Goal: Information Seeking & Learning: Compare options

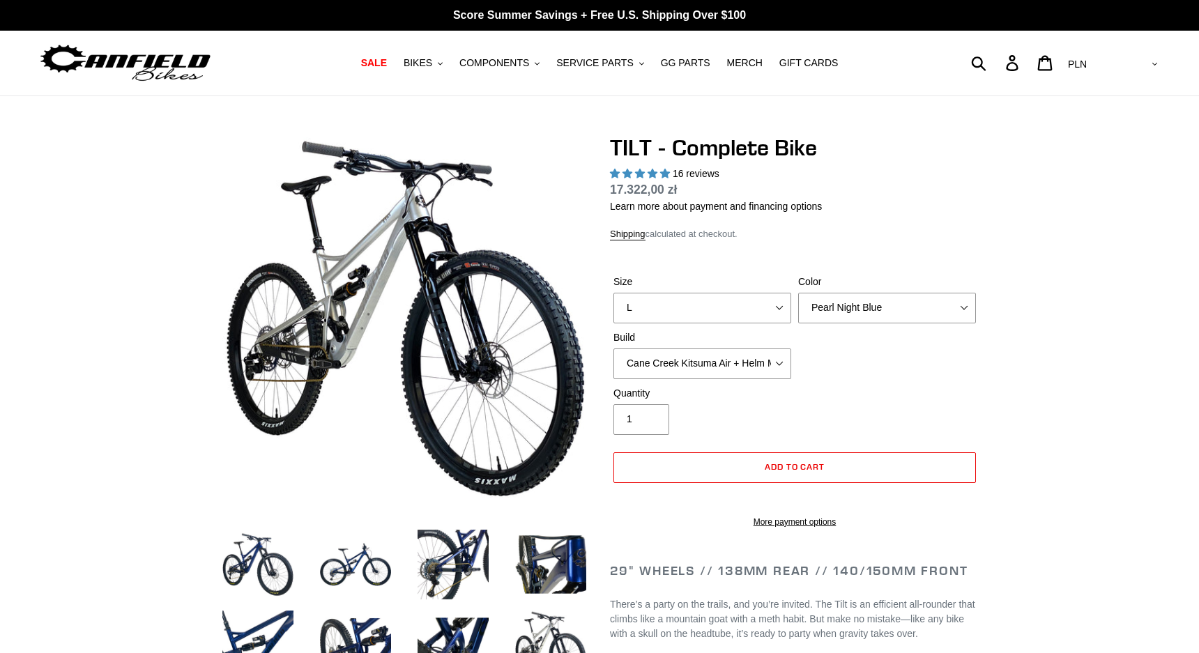
select select "L"
select select "highest-rating"
click at [724, 366] on select "Cane Creek Kitsuma Air + Helm MKII 140 + SRAM GX Cane Creek Kitsuma Air + Helm …" at bounding box center [703, 364] width 178 height 31
click at [779, 360] on select "Cane Creek Kitsuma Air + Helm MKII 140 + SRAM GX Cane Creek Kitsuma Air + Helm …" at bounding box center [703, 364] width 178 height 31
click at [773, 356] on select "Cane Creek Kitsuma Air + Helm MKII 140 + SRAM GX Cane Creek Kitsuma Air + Helm …" at bounding box center [703, 364] width 178 height 31
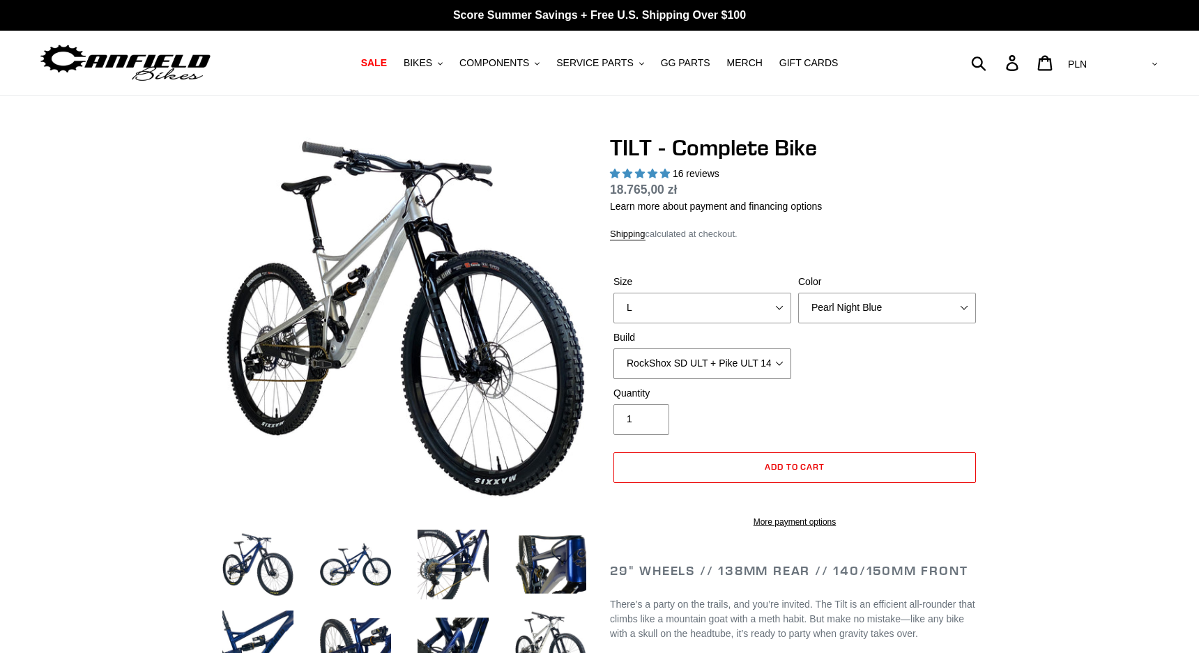
click at [773, 361] on select "Cane Creek Kitsuma Air + Helm MKII 140 + SRAM GX Cane Creek Kitsuma Air + Helm …" at bounding box center [703, 364] width 178 height 31
click at [775, 361] on select "Cane Creek Kitsuma Air + Helm MKII 140 + SRAM GX Cane Creek Kitsuma Air + Helm …" at bounding box center [703, 364] width 178 height 31
click at [770, 367] on select "Cane Creek Kitsuma Air + Helm MKII 140 + SRAM GX Cane Creek Kitsuma Air + Helm …" at bounding box center [703, 364] width 178 height 31
click at [773, 363] on select "Cane Creek Kitsuma Air + Helm MKII 140 + SRAM GX Cane Creek Kitsuma Air + Helm …" at bounding box center [703, 364] width 178 height 31
select select "RockShox SD ULT + Pike ULT 140 + SRAM XO"
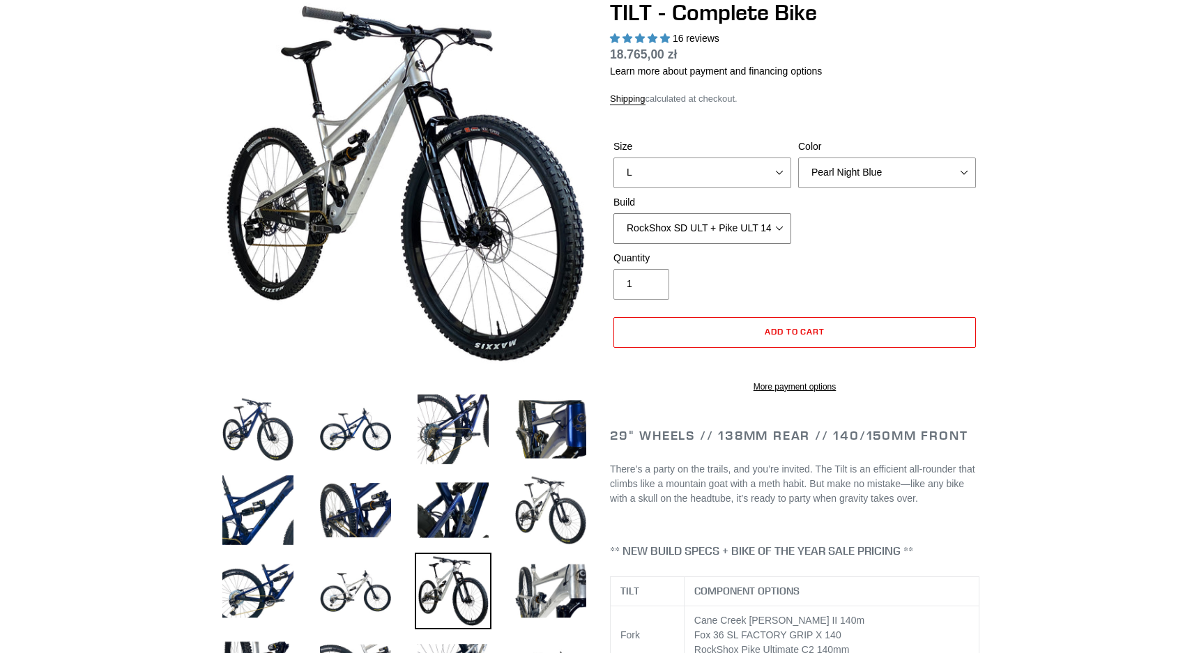
scroll to position [89, 0]
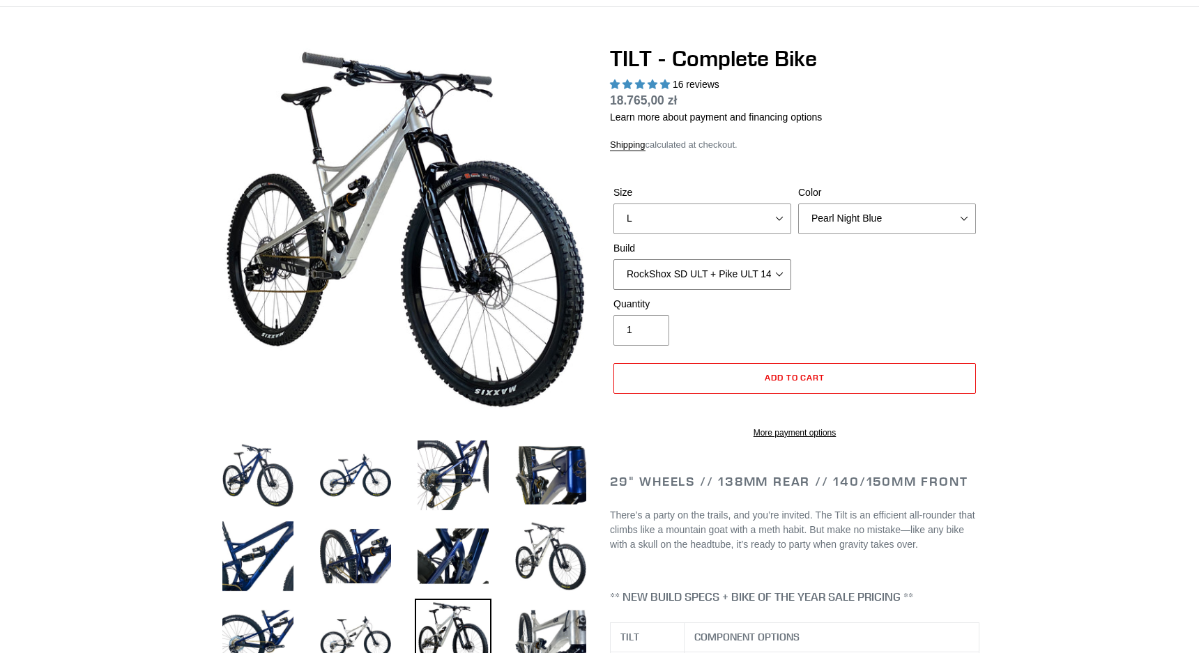
click at [766, 277] on select "Cane Creek Kitsuma Air + Helm MKII 140 + SRAM GX Cane Creek Kitsuma Air + Helm …" at bounding box center [703, 274] width 178 height 31
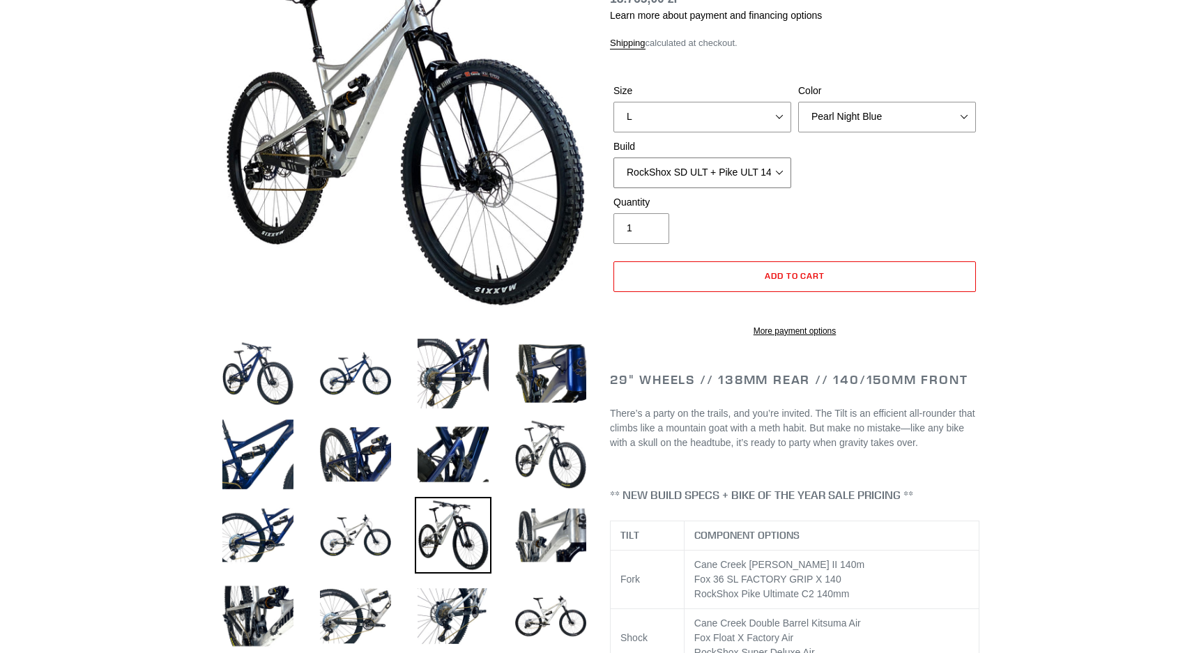
scroll to position [264, 0]
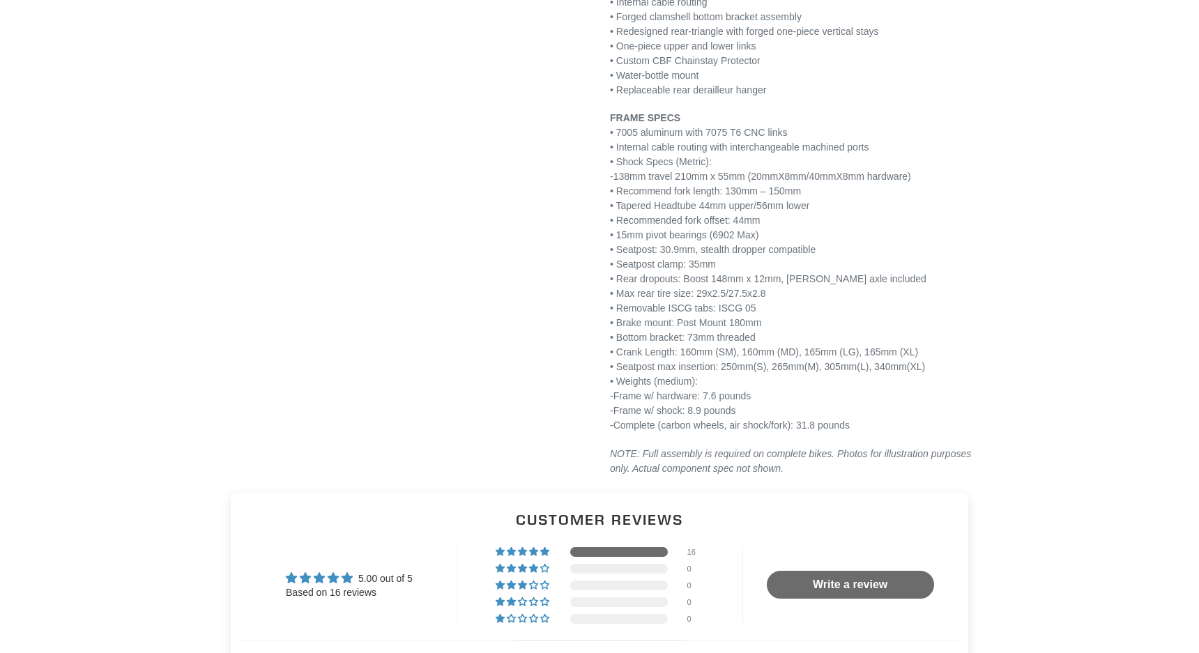
scroll to position [2248, 0]
drag, startPoint x: 837, startPoint y: 440, endPoint x: 821, endPoint y: 440, distance: 16.0
click at [821, 432] on p "FRAME SPECS • 7005 aluminum with 7075 T6 CNC links • Internal cable routing wit…" at bounding box center [795, 271] width 370 height 322
drag, startPoint x: 886, startPoint y: 441, endPoint x: 821, endPoint y: 443, distance: 65.6
click at [821, 432] on p "FRAME SPECS • 7005 aluminum with 7075 T6 CNC links • Internal cable routing wit…" at bounding box center [795, 271] width 370 height 322
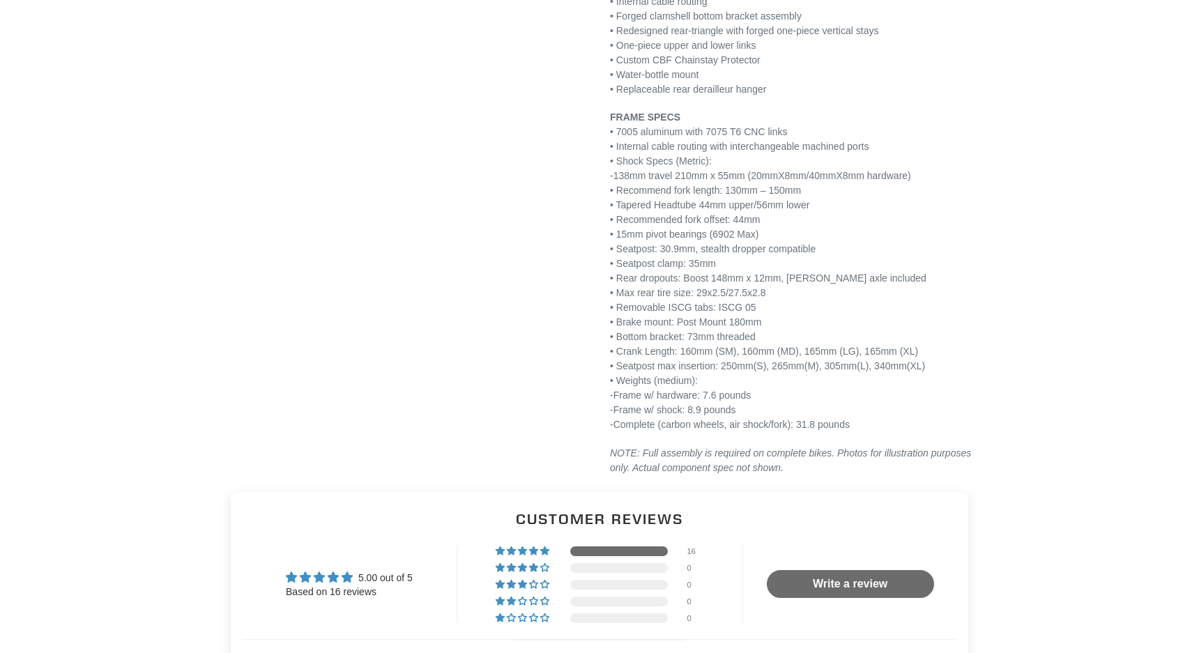
click at [951, 267] on p "FRAME SPECS • 7005 aluminum with 7075 T6 CNC links • Internal cable routing wit…" at bounding box center [795, 271] width 370 height 322
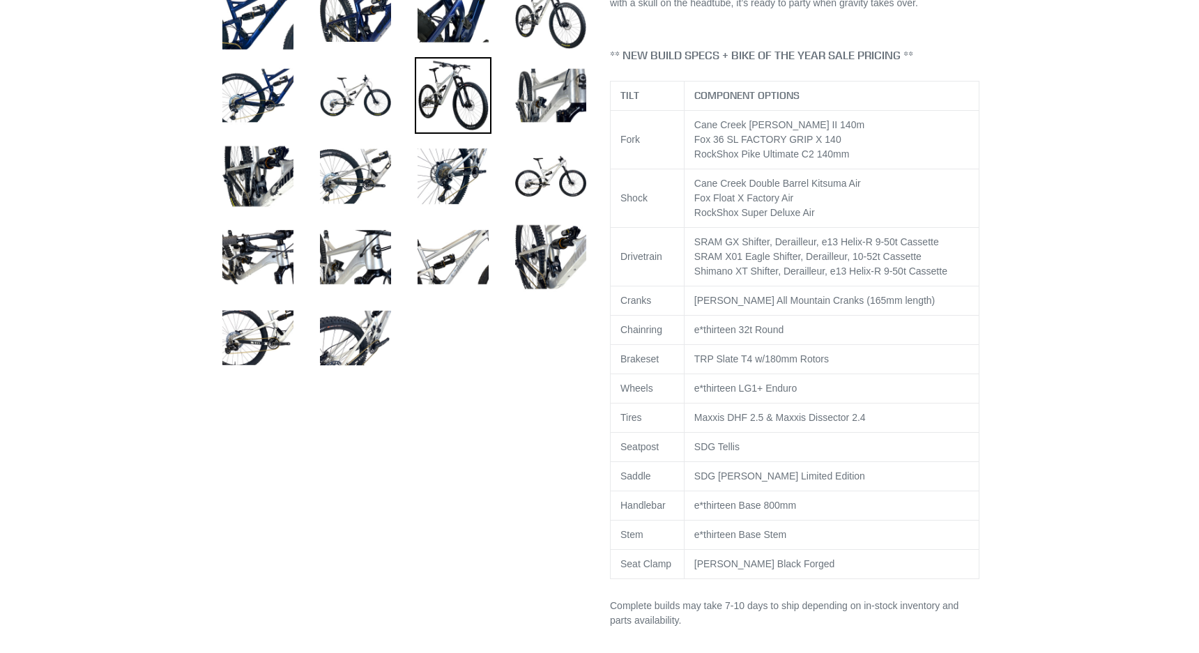
scroll to position [632, 0]
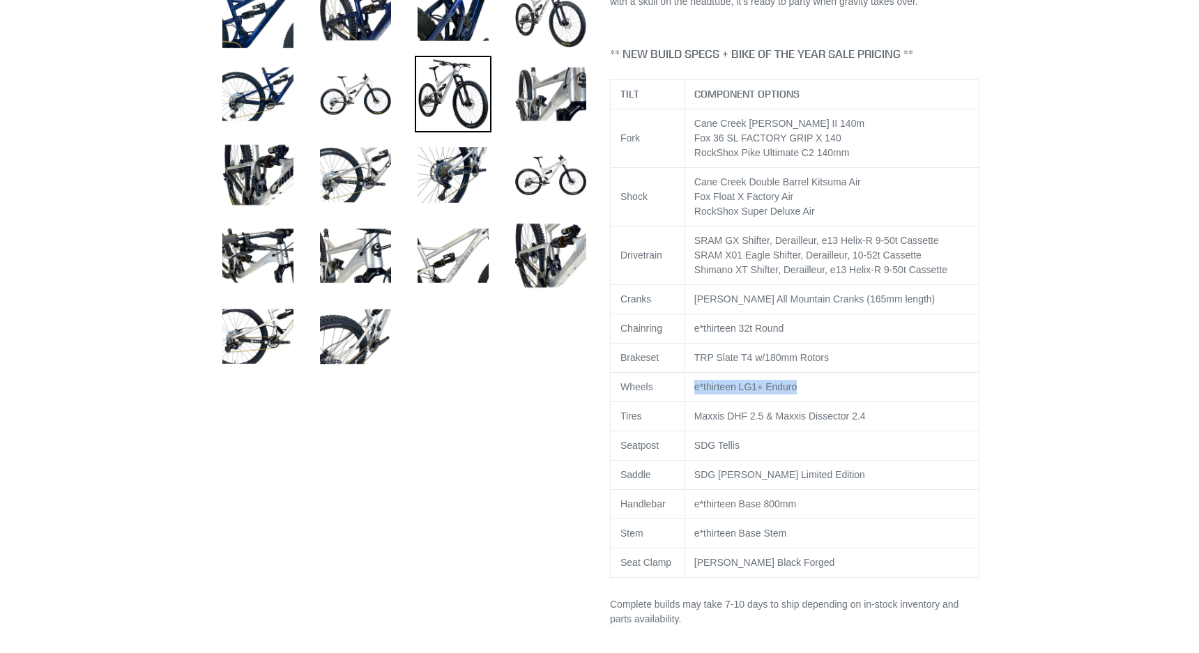
drag, startPoint x: 806, startPoint y: 406, endPoint x: 694, endPoint y: 406, distance: 111.6
click at [694, 402] on td "e*thirteen LG1+ Enduro" at bounding box center [831, 387] width 295 height 29
click at [759, 618] on p "Complete builds may take 7-10 days to ship depending on in-stock inventory and …" at bounding box center [795, 612] width 370 height 29
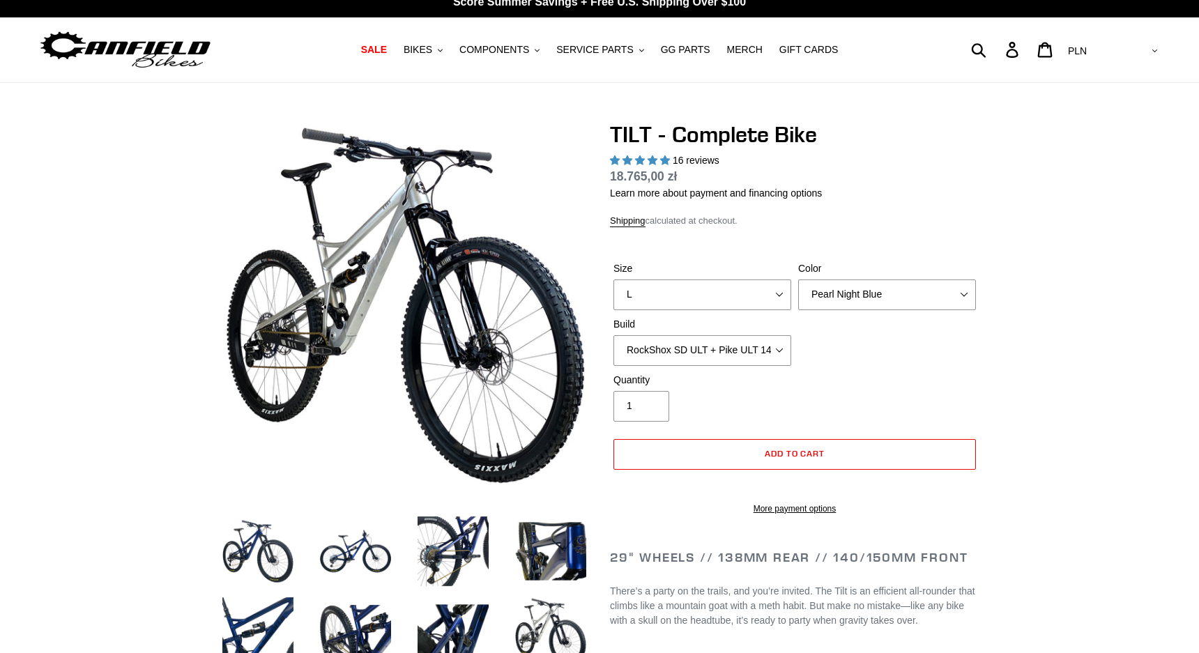
scroll to position [0, 0]
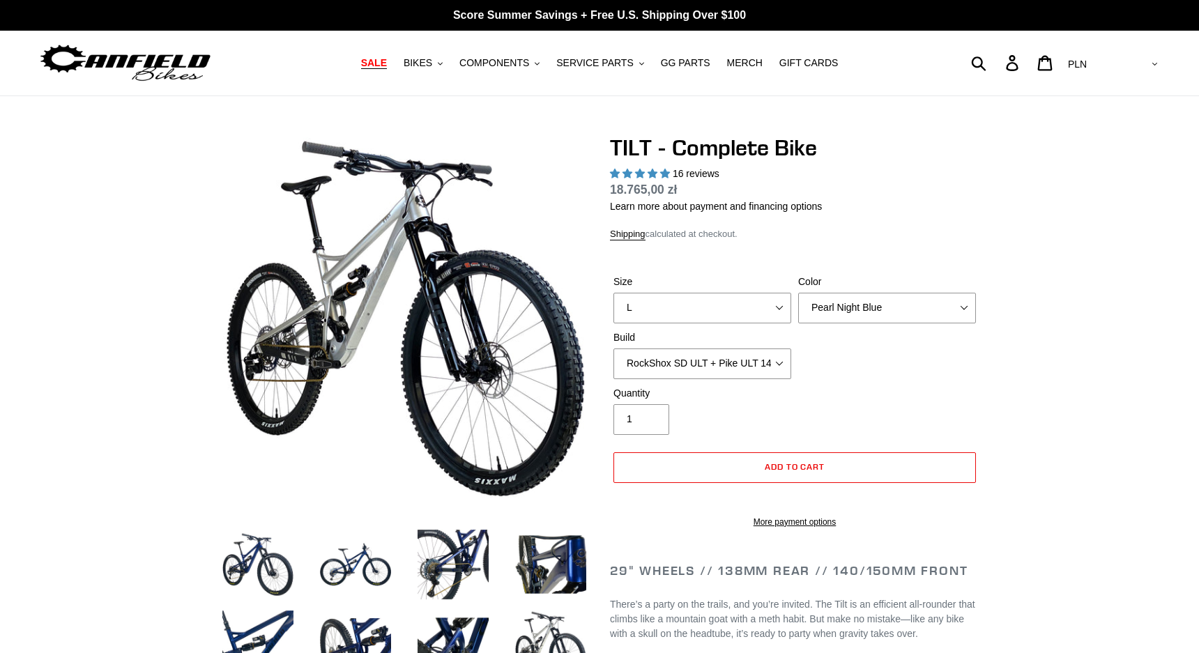
click at [384, 66] on span "SALE" at bounding box center [374, 63] width 26 height 12
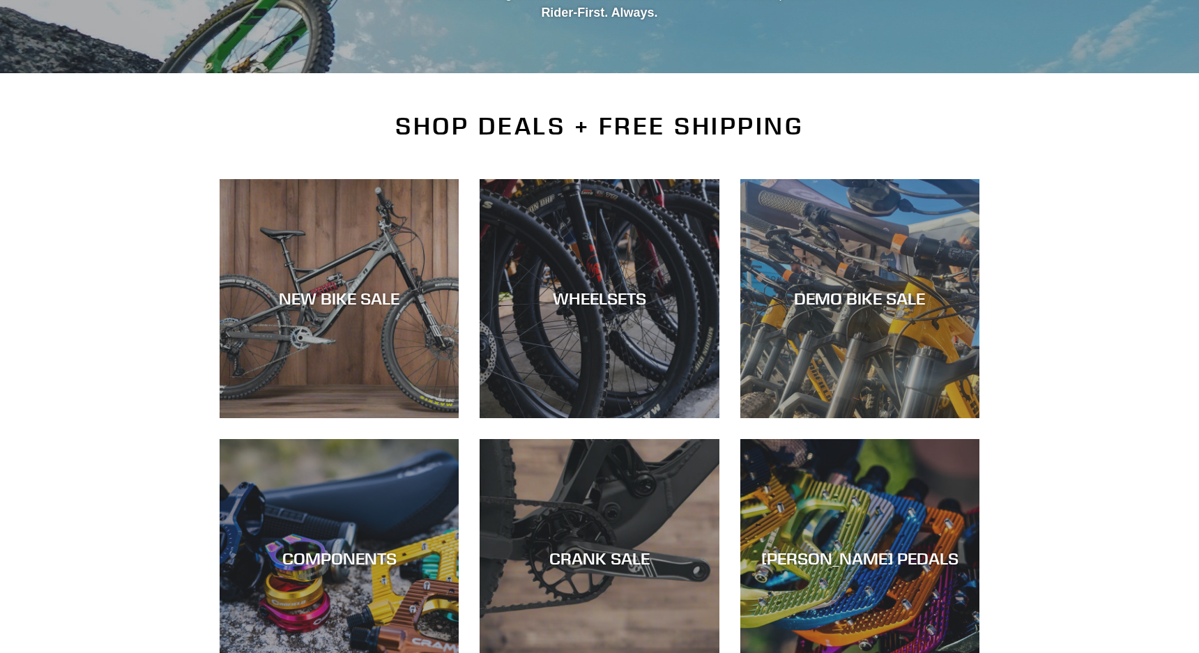
scroll to position [280, 0]
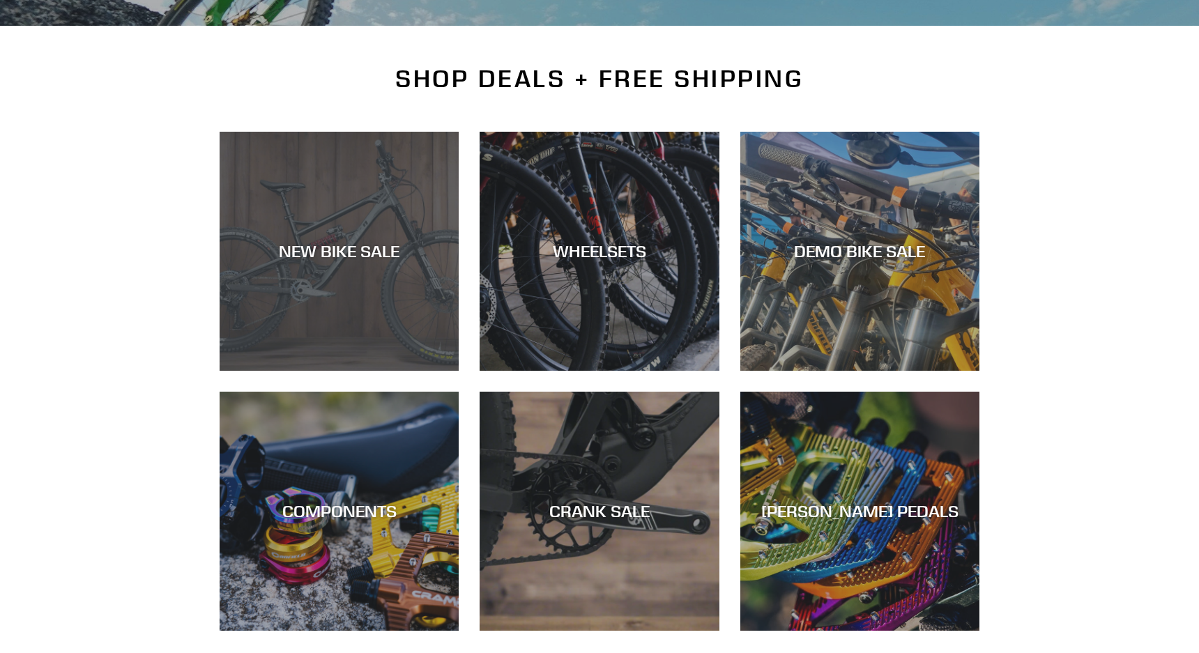
click at [360, 259] on div "NEW BIKE SALE" at bounding box center [339, 251] width 239 height 20
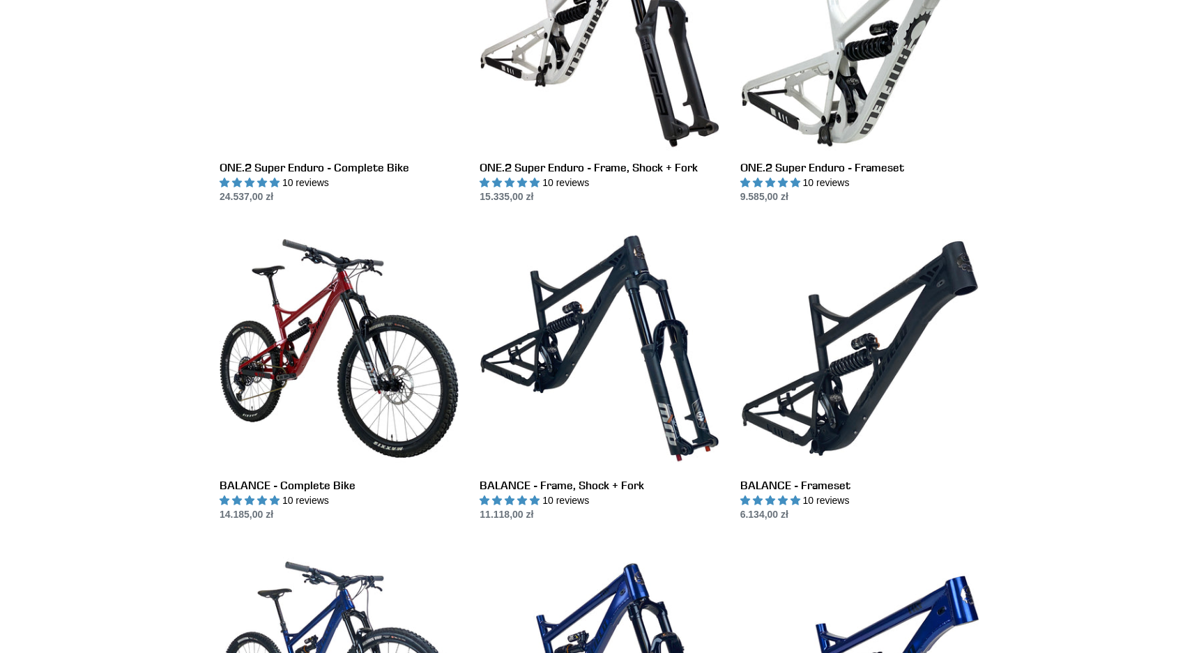
scroll to position [1100, 0]
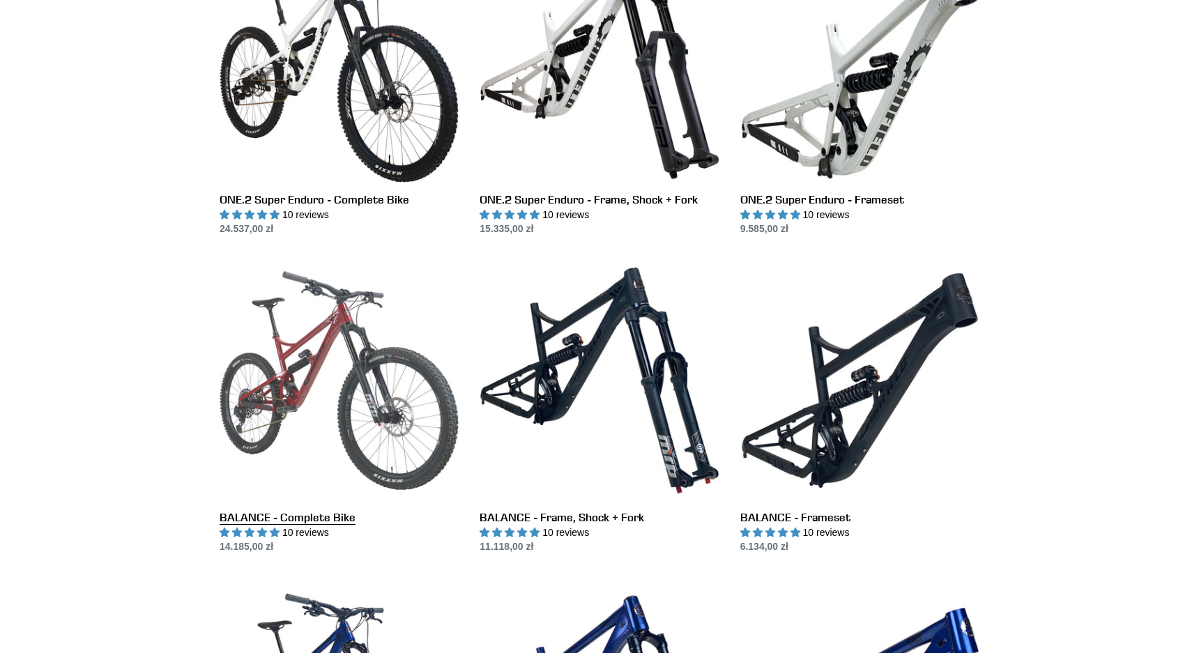
click at [319, 341] on link "BALANCE - Complete Bike" at bounding box center [339, 408] width 239 height 294
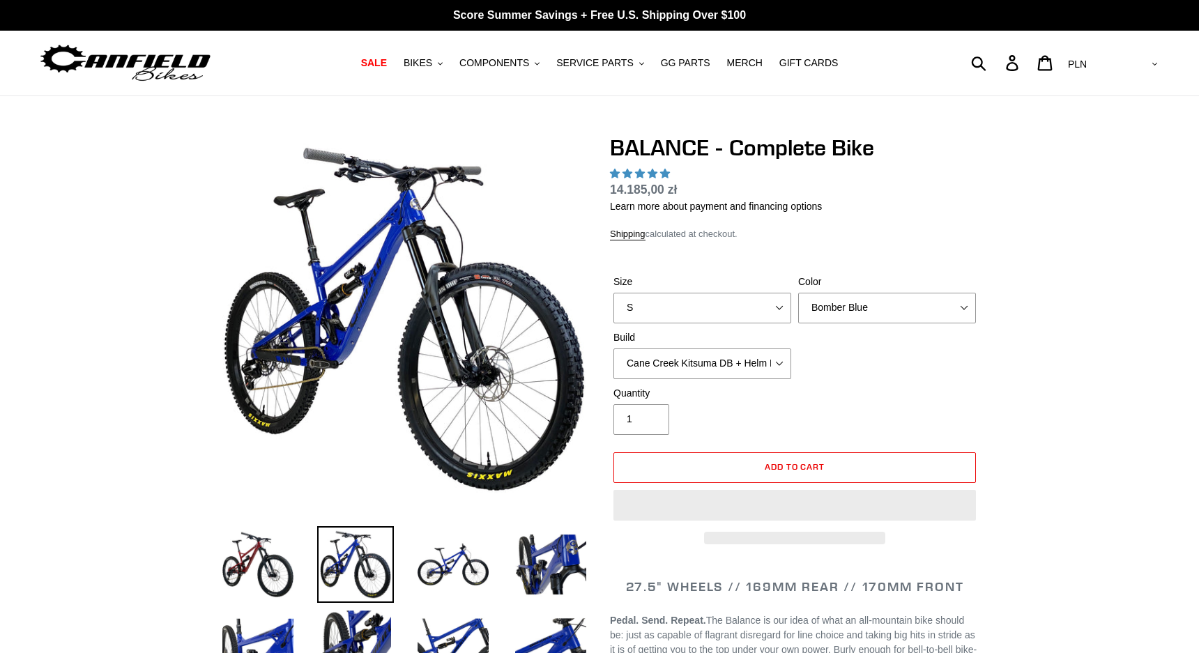
select select "highest-rating"
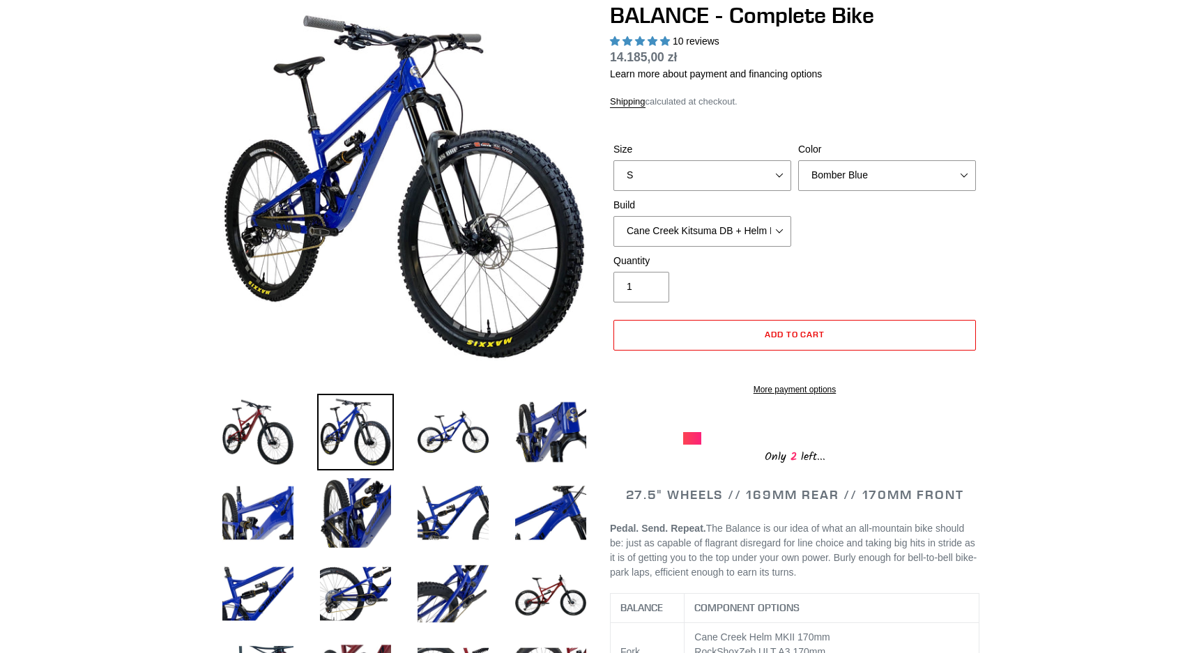
scroll to position [116, 0]
